Goal: Check status

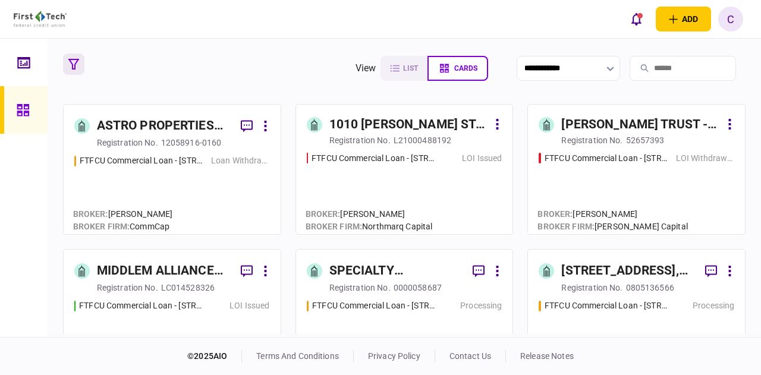
click at [71, 60] on icon "button" at bounding box center [73, 64] width 11 height 11
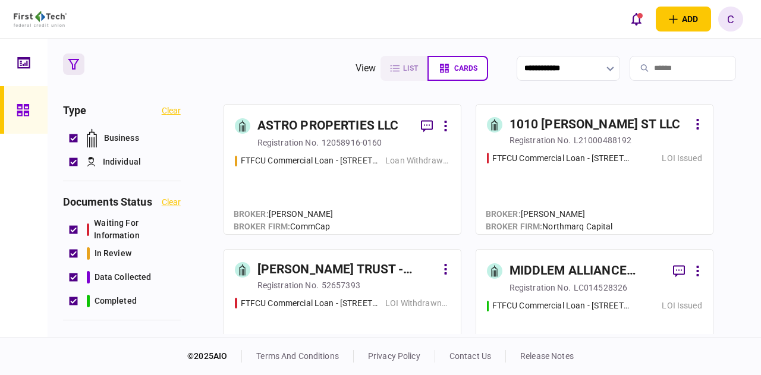
click at [167, 203] on button "clear" at bounding box center [171, 202] width 19 height 10
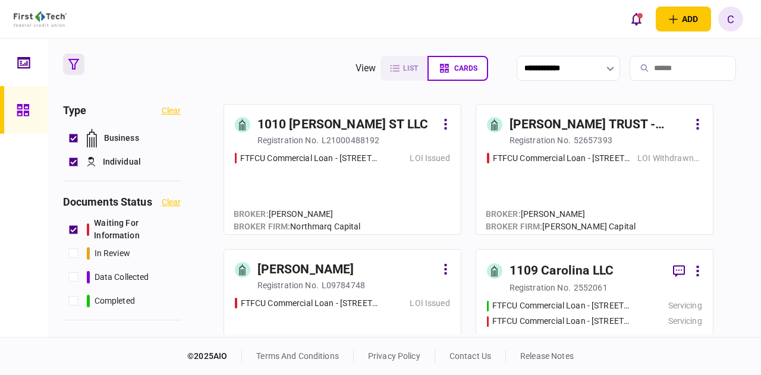
click at [333, 123] on div "1010 [PERSON_NAME] ST LLC" at bounding box center [342, 124] width 171 height 19
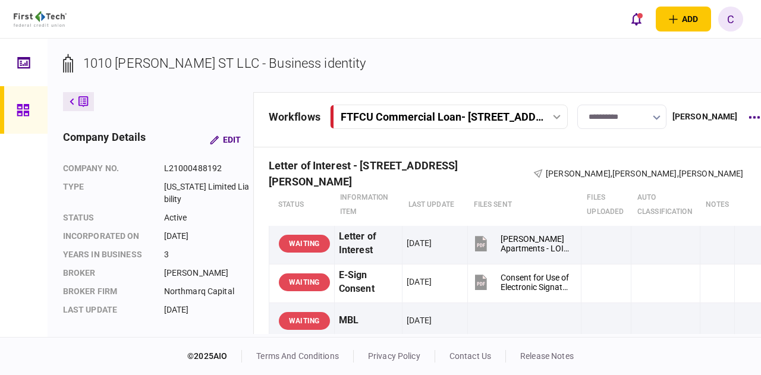
click at [68, 103] on button at bounding box center [78, 101] width 31 height 19
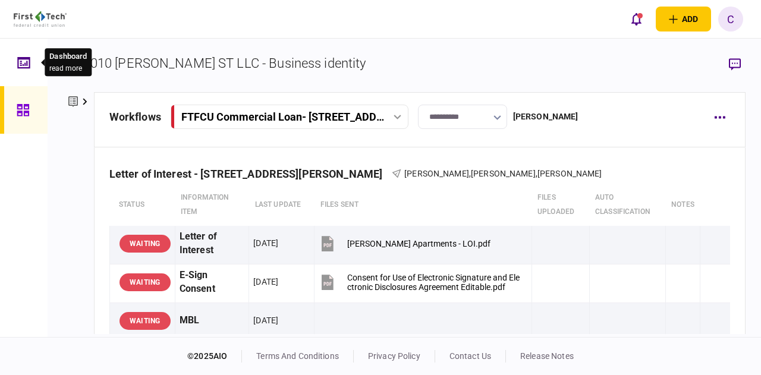
click at [19, 60] on icon at bounding box center [23, 63] width 13 height 14
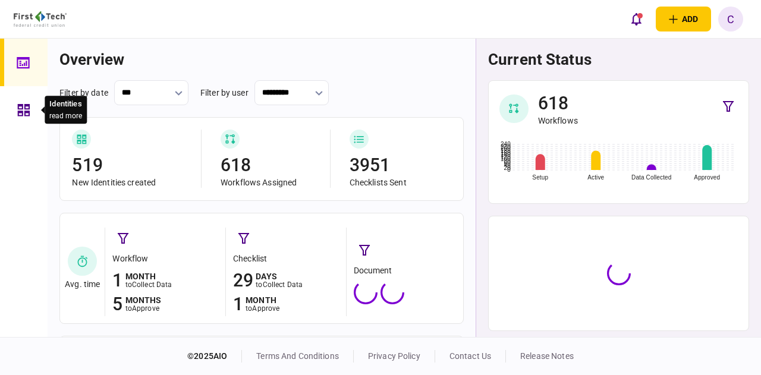
click at [23, 105] on icon at bounding box center [23, 110] width 13 height 14
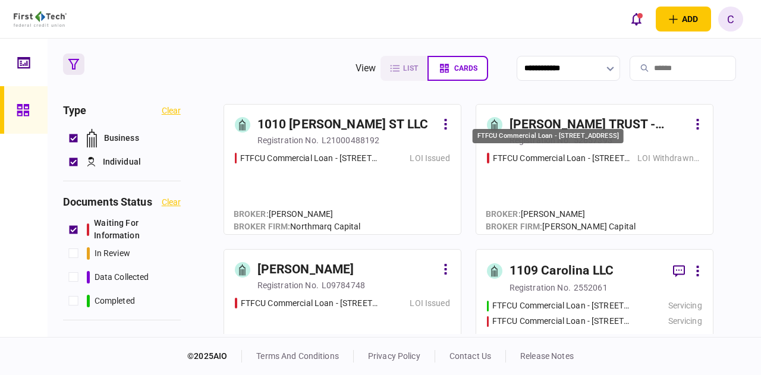
click at [527, 155] on div "FTFCU Commercial Loan - [STREET_ADDRESS]" at bounding box center [562, 158] width 139 height 12
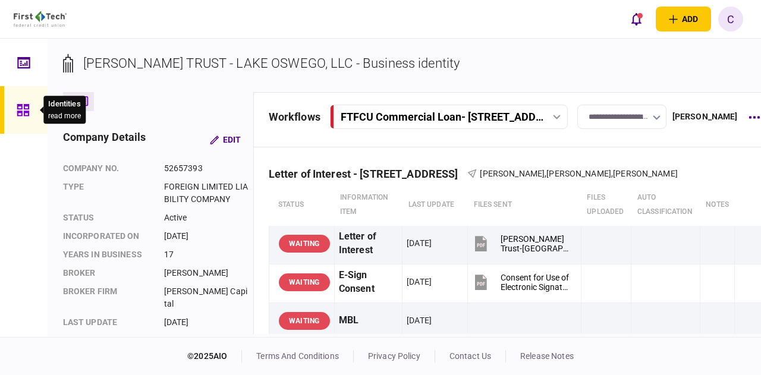
click at [18, 108] on icon at bounding box center [23, 110] width 12 height 12
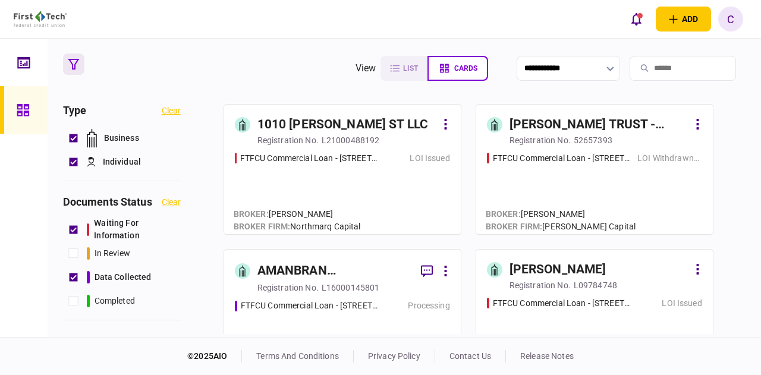
click at [664, 64] on input "search" at bounding box center [683, 68] width 106 height 25
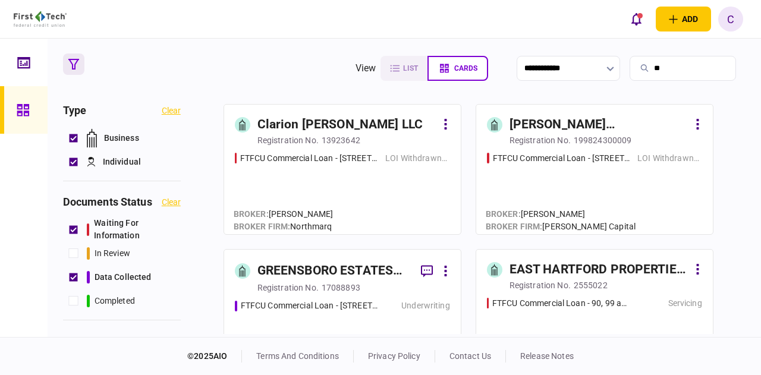
type input "*"
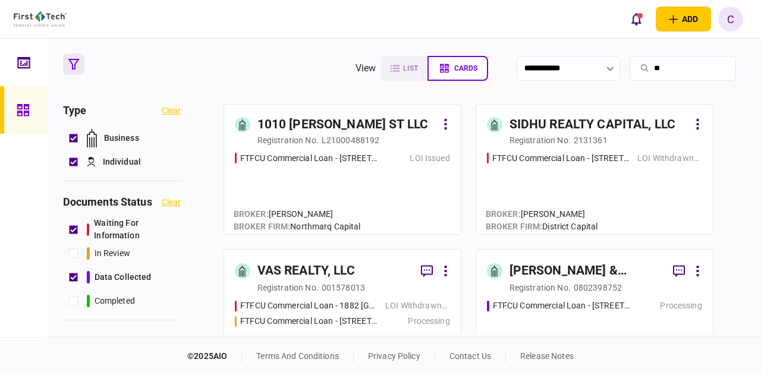
type input "*"
